Goal: Find specific page/section: Find specific page/section

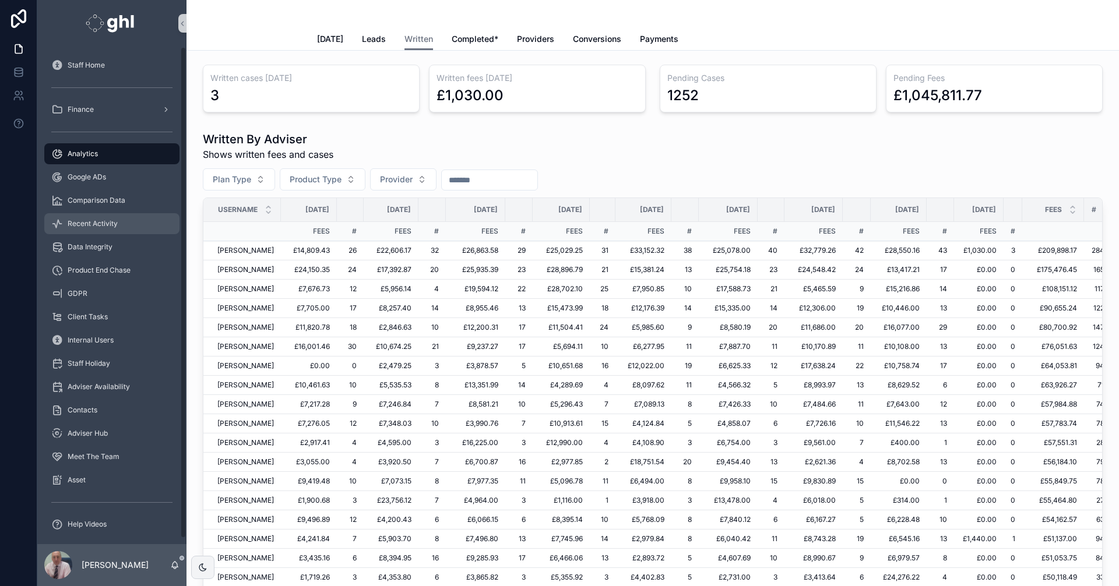
scroll to position [86, 0]
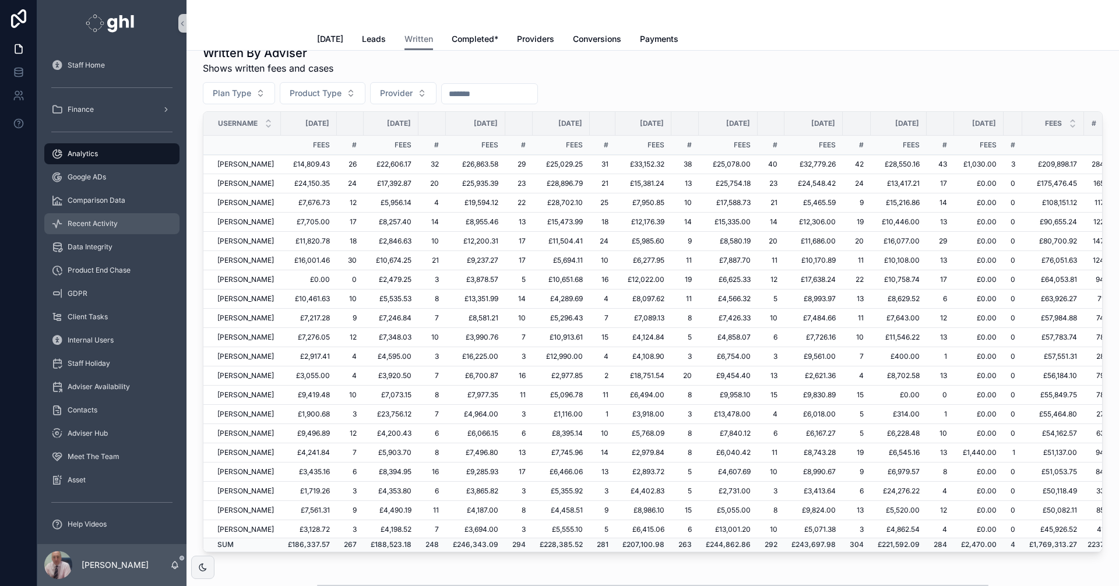
click at [81, 219] on div "Recent Activity" at bounding box center [111, 223] width 121 height 19
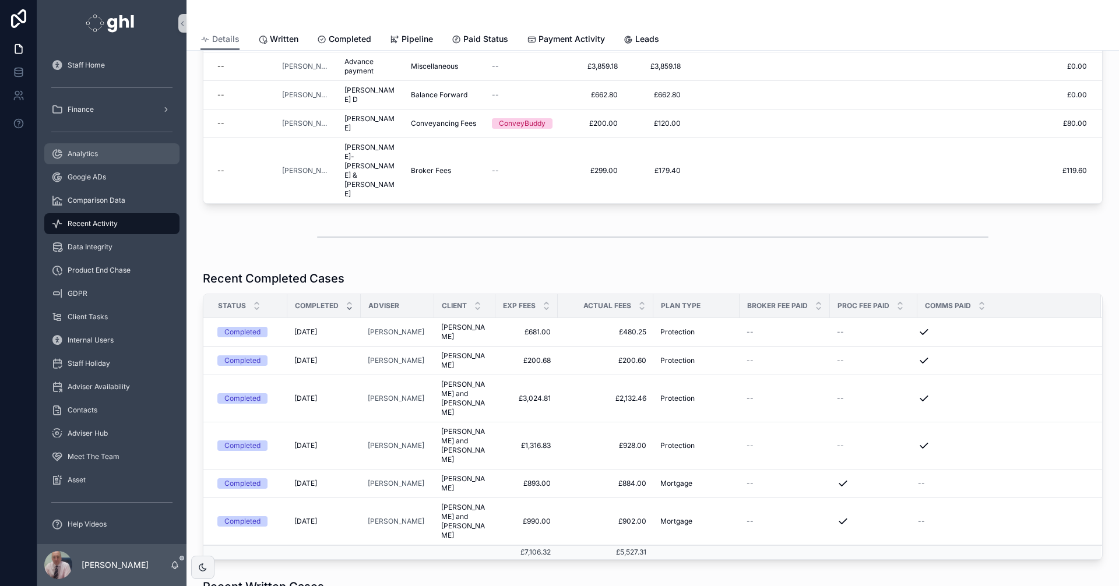
click at [89, 152] on span "Analytics" at bounding box center [83, 153] width 30 height 9
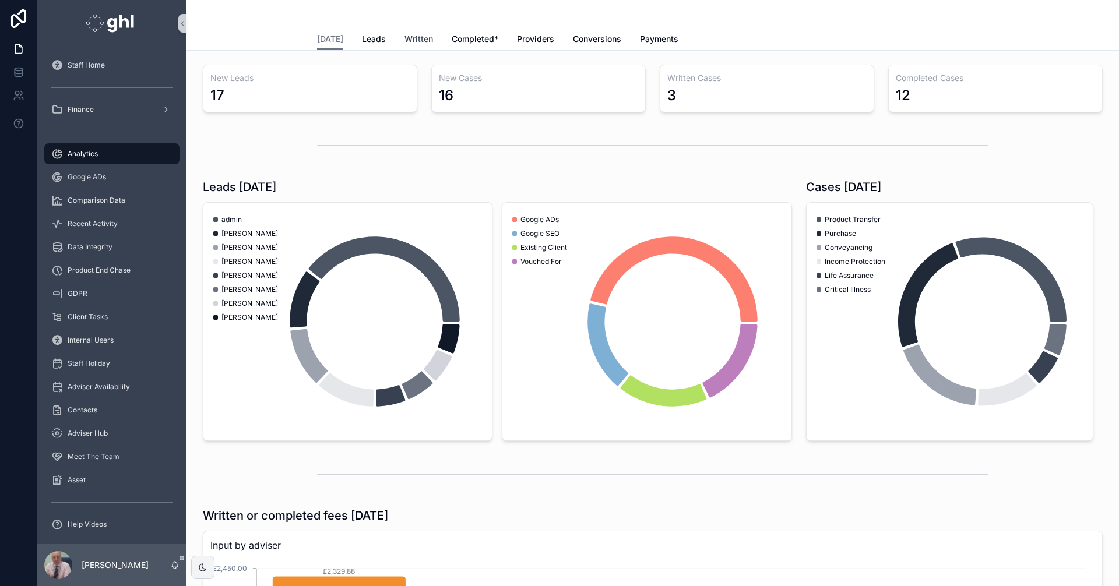
click at [411, 38] on span "Written" at bounding box center [419, 39] width 29 height 12
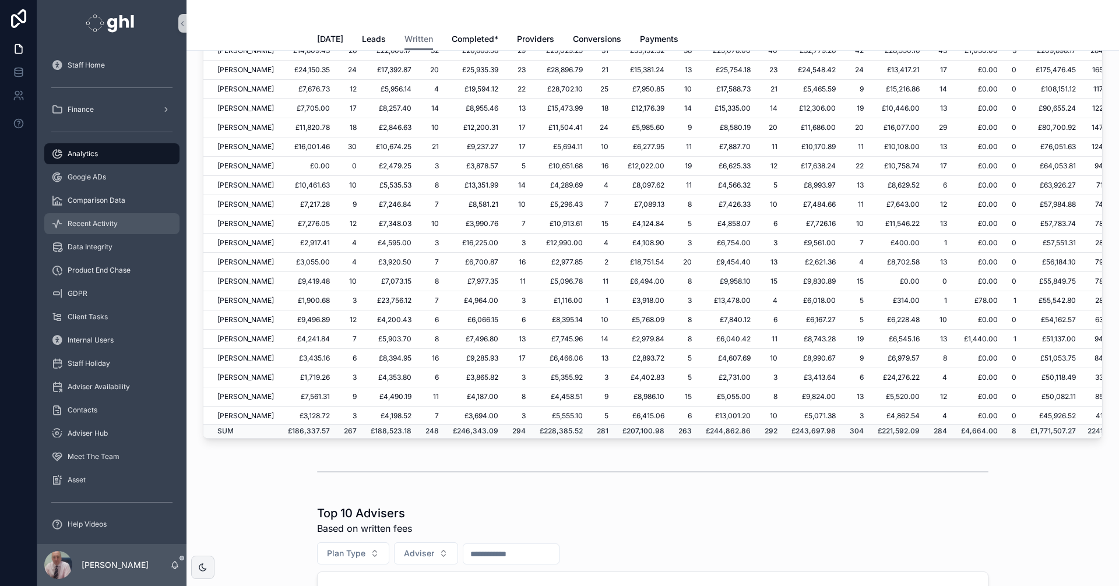
click at [83, 219] on span "Recent Activity" at bounding box center [93, 223] width 50 height 9
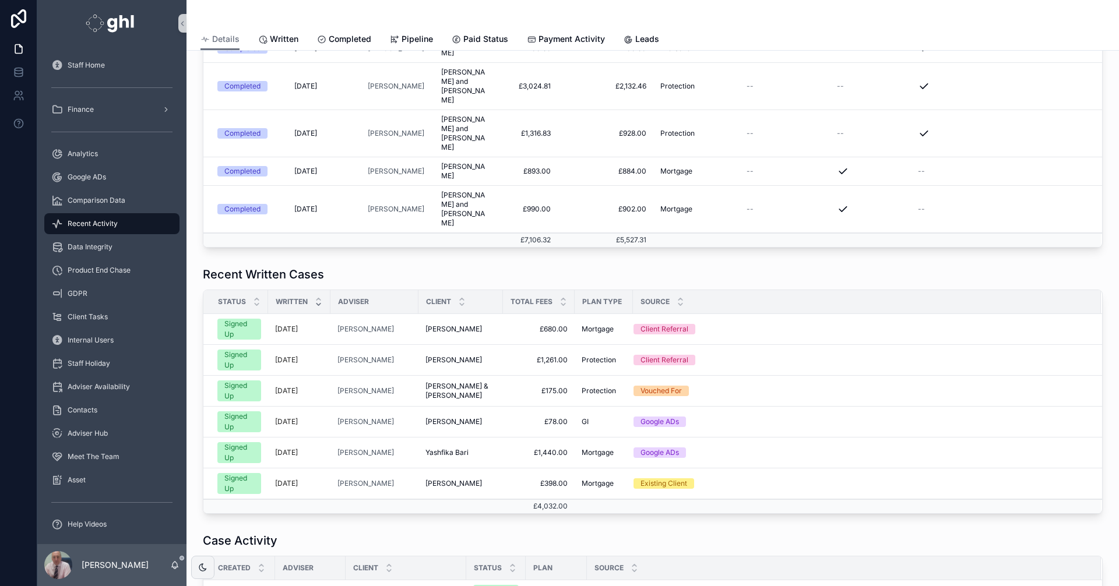
scroll to position [396, 0]
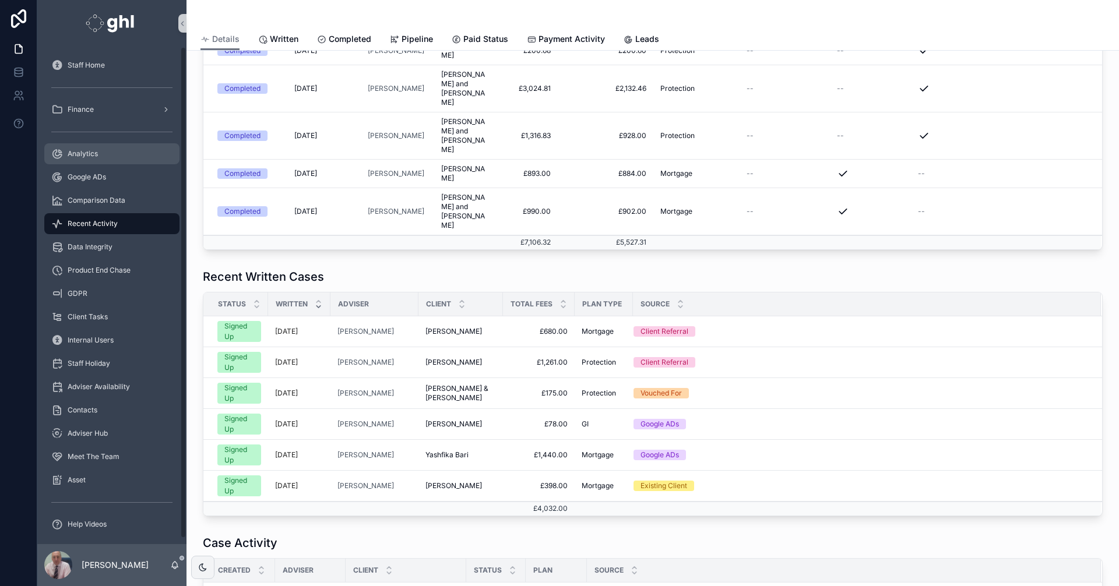
click at [86, 149] on span "Analytics" at bounding box center [83, 153] width 30 height 9
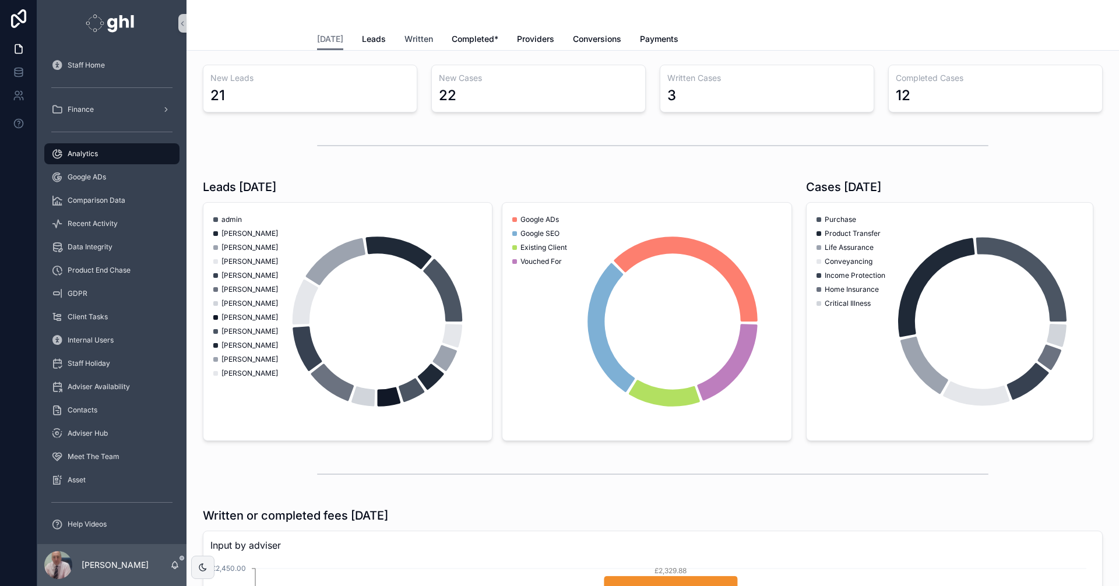
click at [412, 37] on span "Written" at bounding box center [419, 39] width 29 height 12
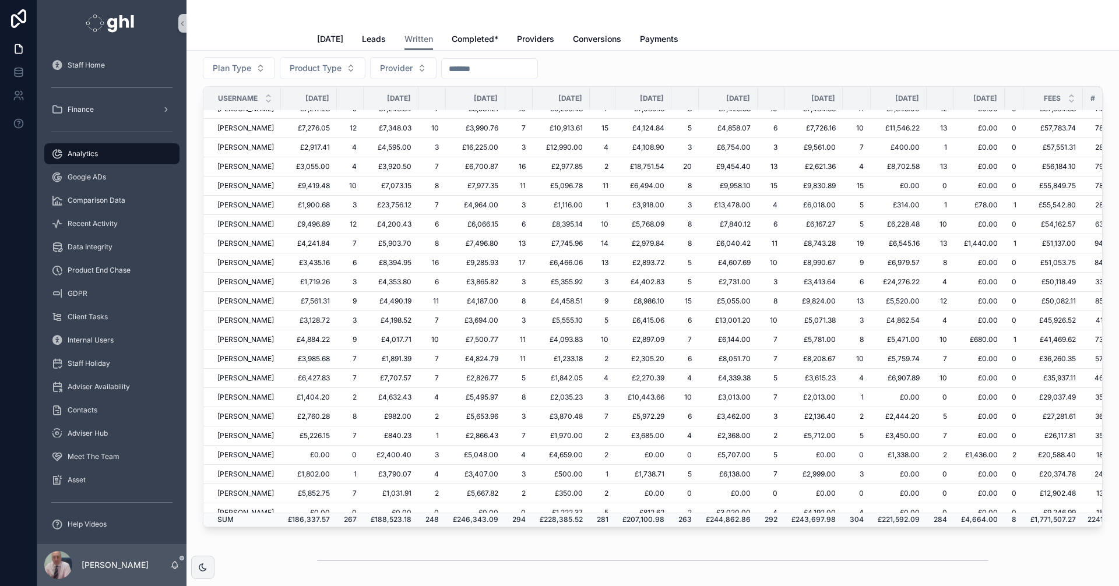
scroll to position [221, 0]
